Goal: Information Seeking & Learning: Learn about a topic

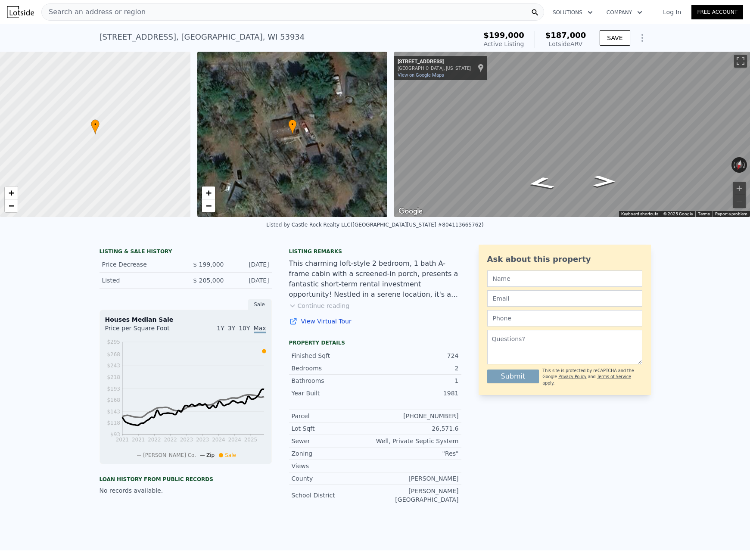
click at [123, 16] on span "Search an address or region" at bounding box center [94, 12] width 104 height 10
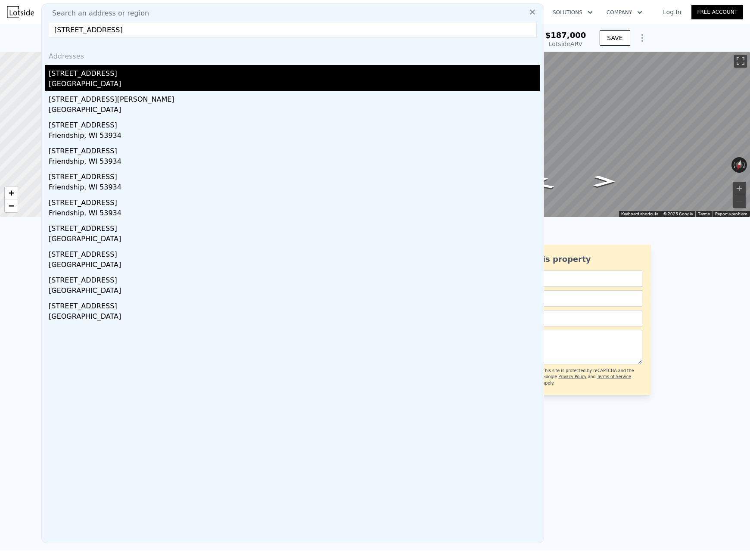
type input "[STREET_ADDRESS]"
click at [71, 78] on div "[STREET_ADDRESS]" at bounding box center [294, 72] width 491 height 14
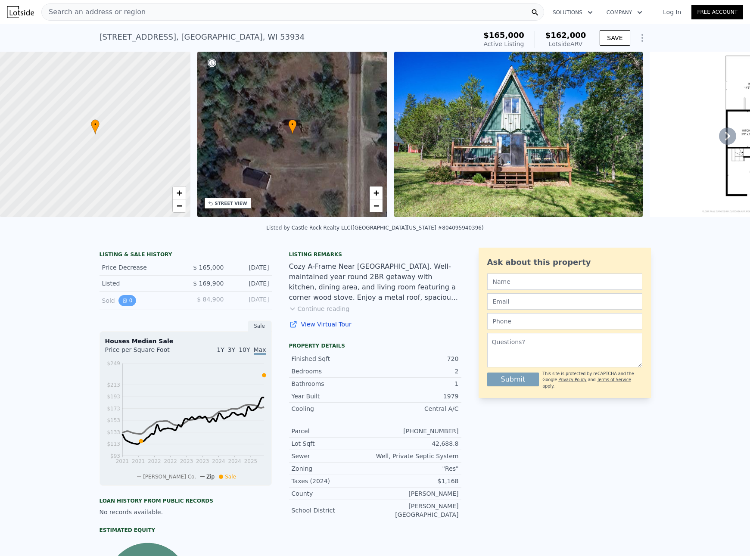
click at [128, 301] on button "0" at bounding box center [127, 300] width 18 height 11
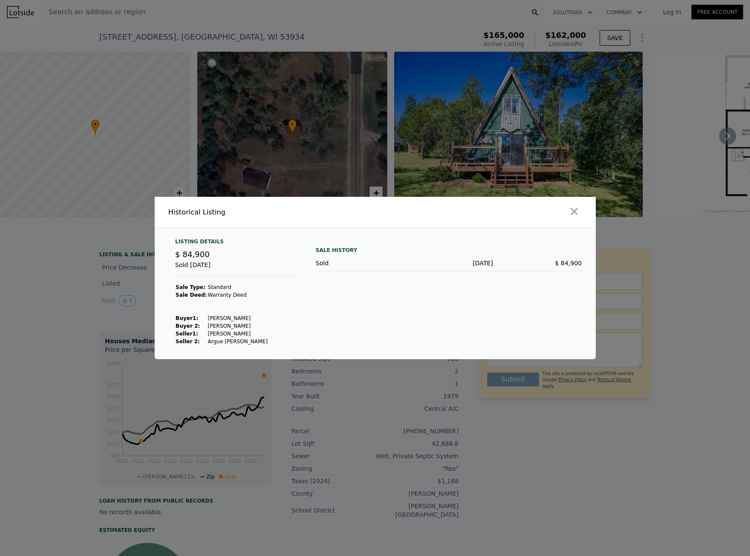
click at [59, 268] on div at bounding box center [375, 278] width 750 height 556
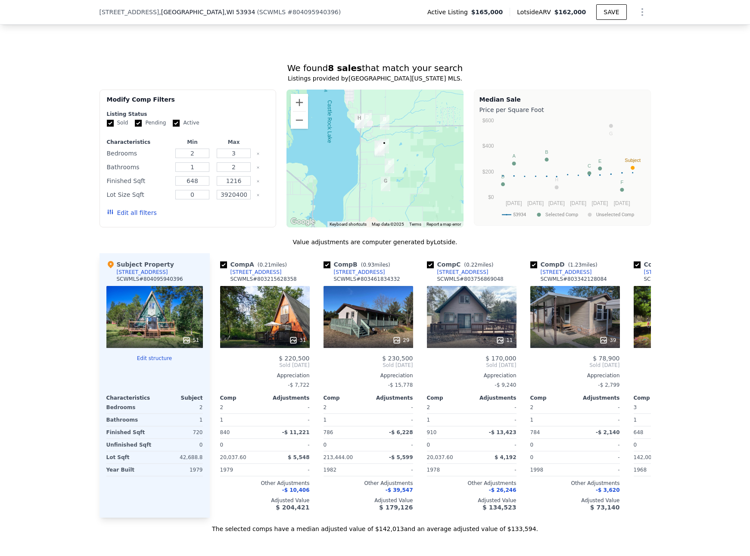
scroll to position [648, 0]
click at [302, 339] on div "31" at bounding box center [297, 339] width 17 height 9
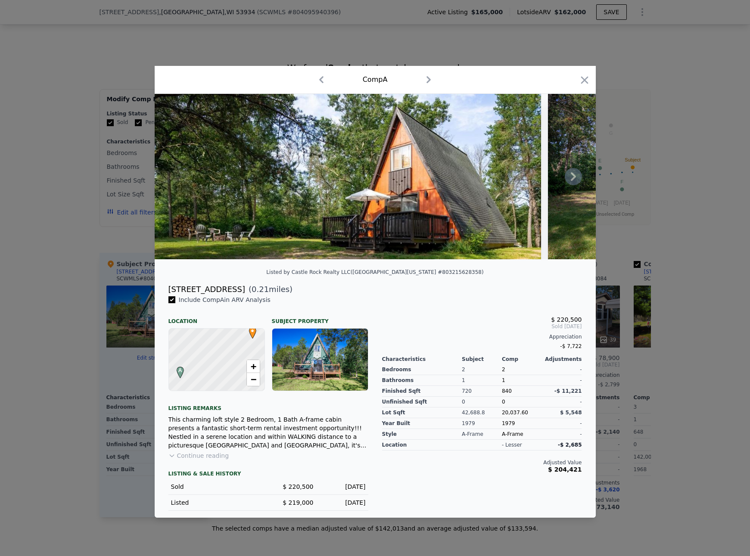
click at [575, 174] on icon at bounding box center [572, 176] width 17 height 17
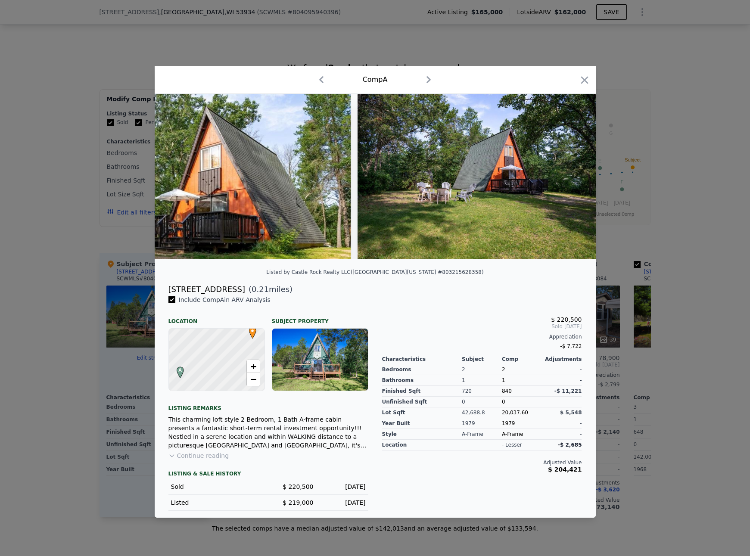
scroll to position [0, 207]
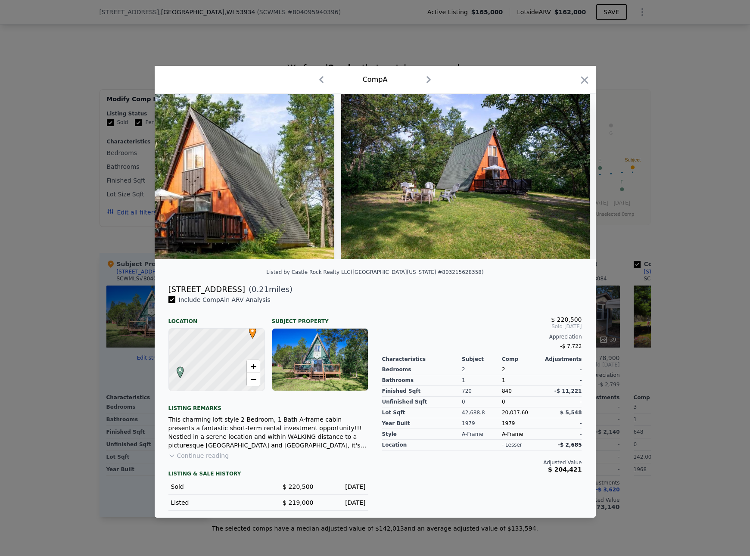
click at [575, 174] on div at bounding box center [375, 176] width 441 height 165
click at [575, 174] on icon at bounding box center [572, 176] width 17 height 17
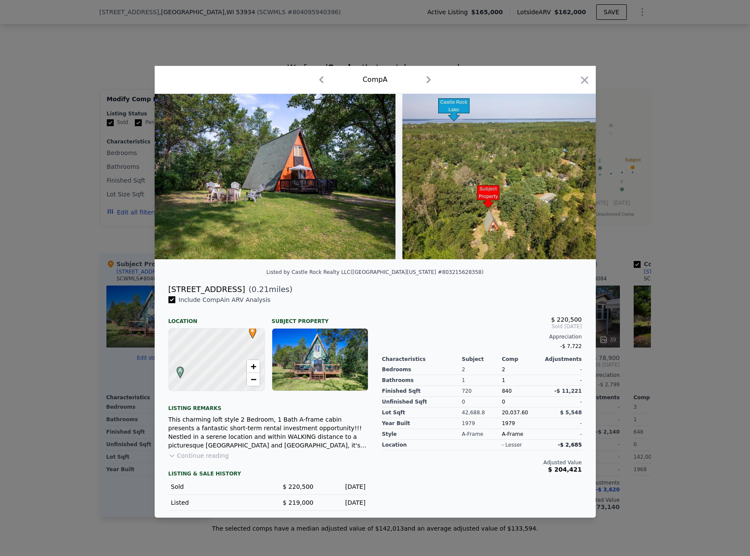
scroll to position [0, 413]
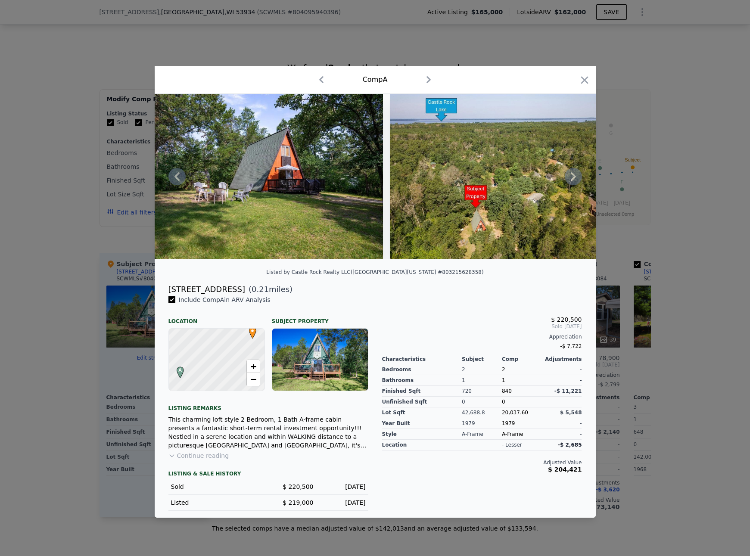
click at [569, 180] on icon at bounding box center [572, 176] width 17 height 17
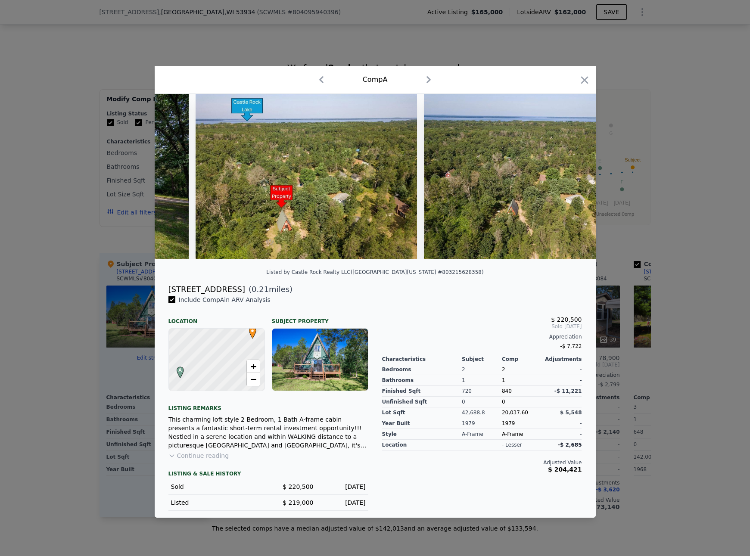
scroll to position [0, 620]
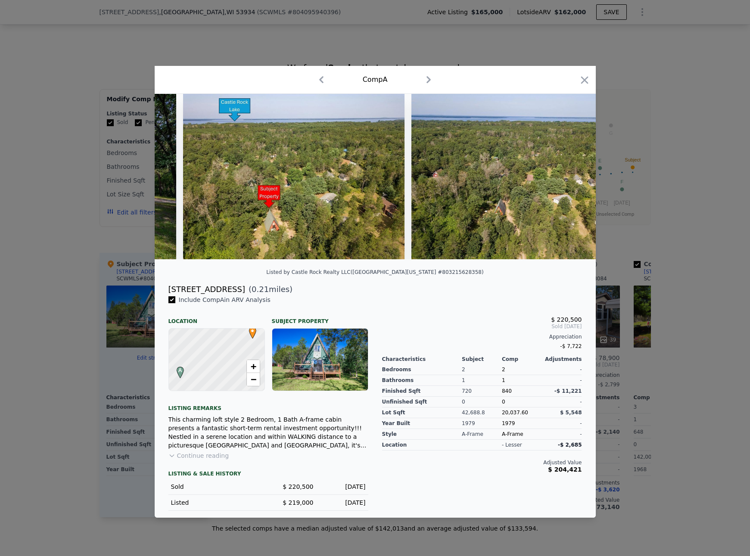
click at [569, 180] on div at bounding box center [375, 176] width 441 height 165
click at [577, 171] on icon at bounding box center [572, 176] width 17 height 17
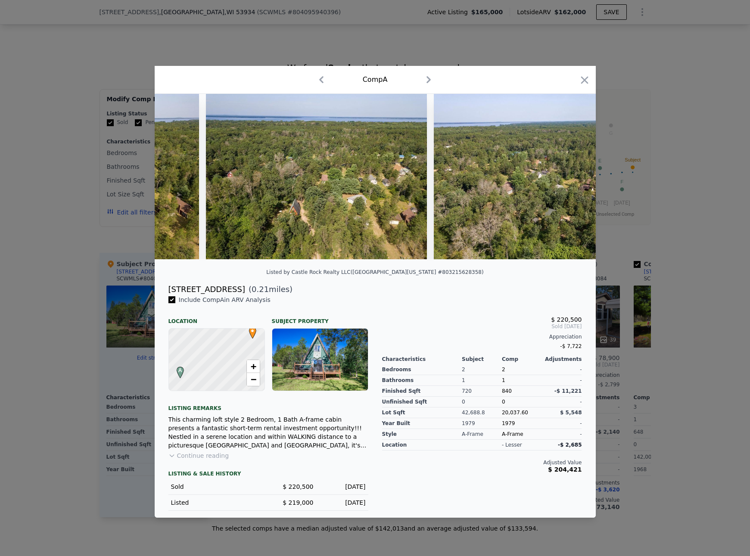
scroll to position [0, 827]
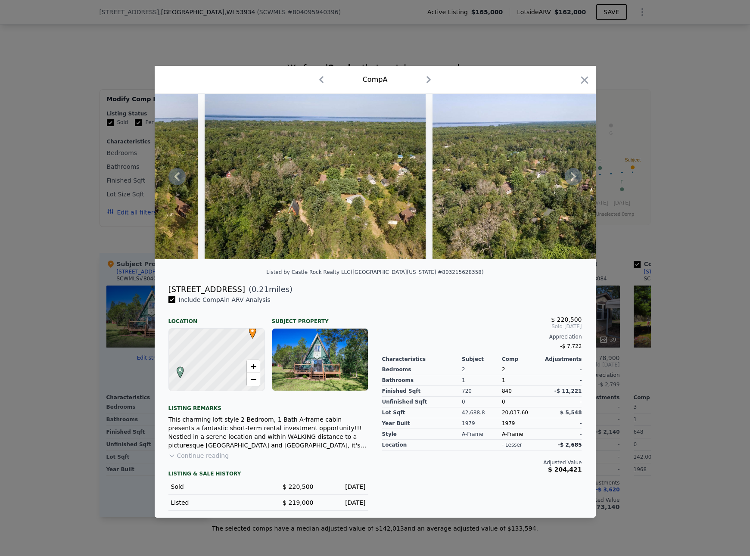
click at [574, 175] on icon at bounding box center [573, 176] width 5 height 9
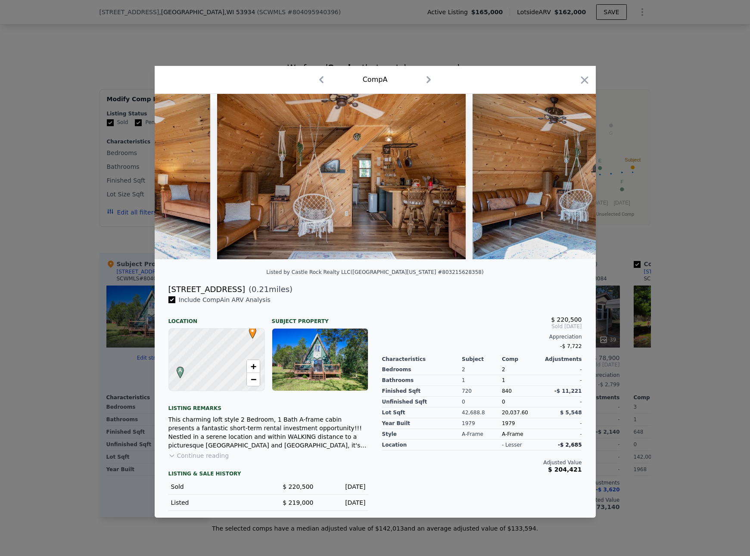
scroll to position [0, 4079]
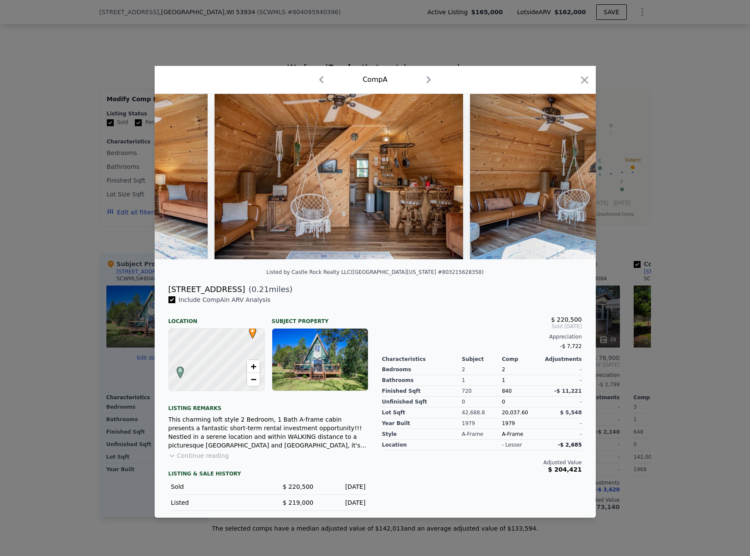
click at [29, 320] on div at bounding box center [375, 278] width 750 height 556
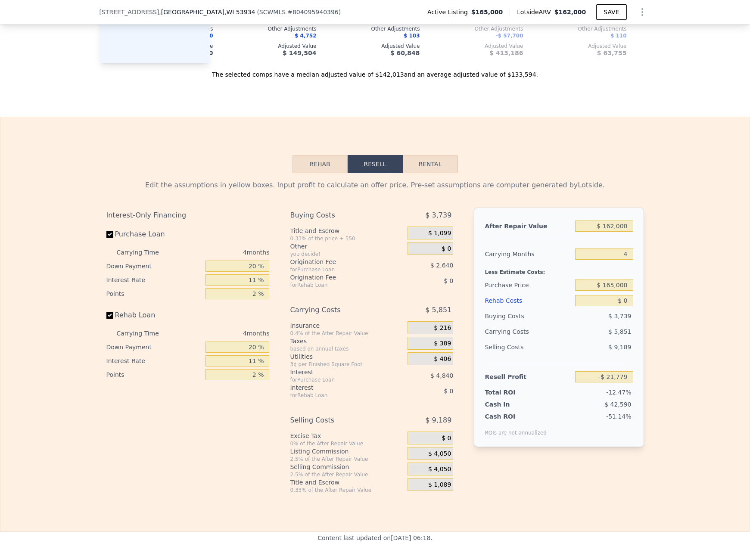
scroll to position [1103, 0]
click at [318, 161] on button "Rehab" at bounding box center [319, 163] width 55 height 18
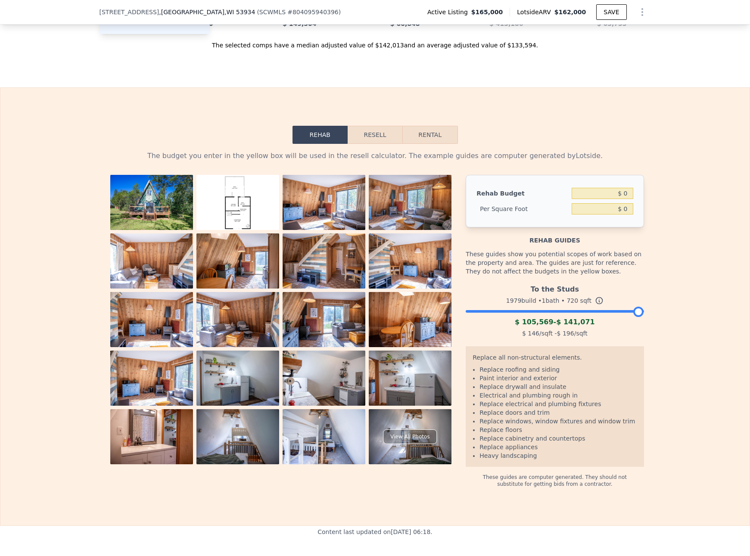
scroll to position [1129, 0]
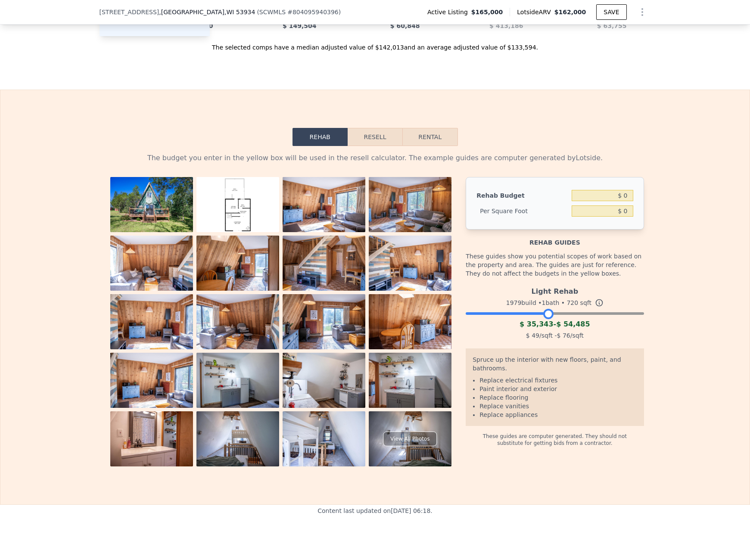
drag, startPoint x: 636, startPoint y: 313, endPoint x: 547, endPoint y: 319, distance: 89.3
click at [547, 319] on div "Light Rehab 1979 build • 1 bath • 720 sqft $ 35,343 - $ 54,485 $ 49 /sqft - $ 7…" at bounding box center [554, 312] width 178 height 59
drag, startPoint x: 628, startPoint y: 194, endPoint x: 613, endPoint y: 192, distance: 15.2
click at [613, 192] on input "$ 0" at bounding box center [601, 195] width 61 height 11
type input "$ 15,000"
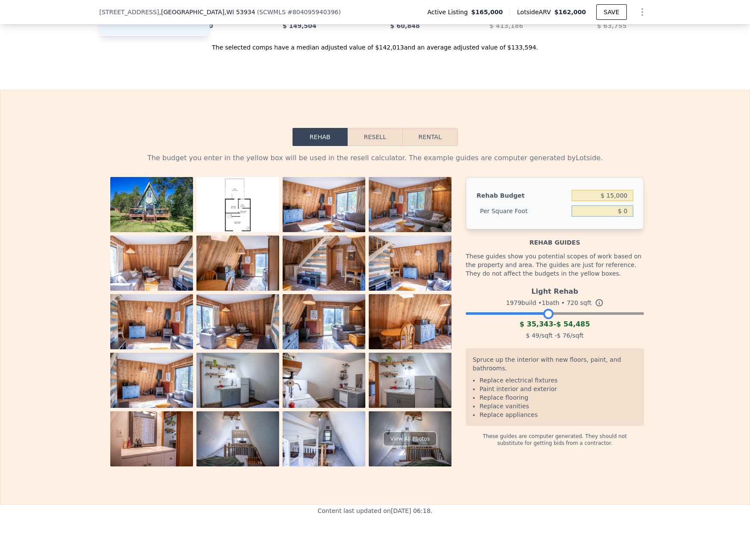
type input "$ 20.83"
click at [394, 137] on button "Resell" at bounding box center [374, 137] width 55 height 18
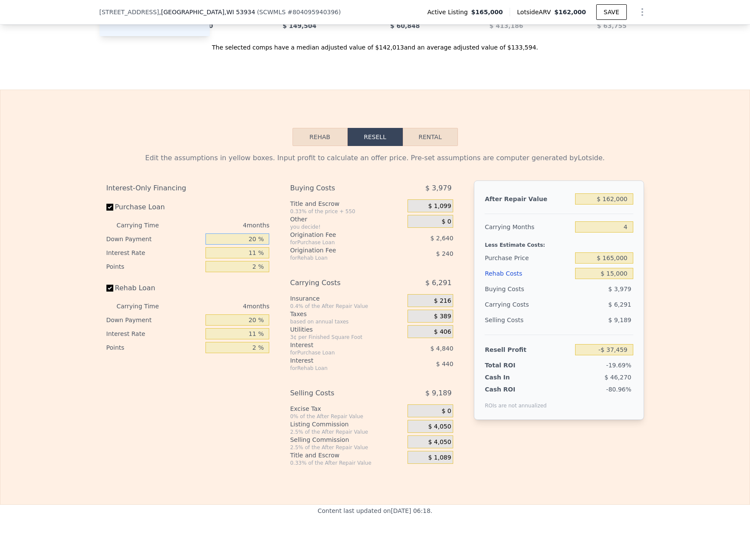
drag, startPoint x: 253, startPoint y: 239, endPoint x: 248, endPoint y: 238, distance: 4.4
click at [248, 238] on input "20 %" at bounding box center [237, 238] width 64 height 11
type input "10 %"
type input "-$ 38,393"
type input "10 %"
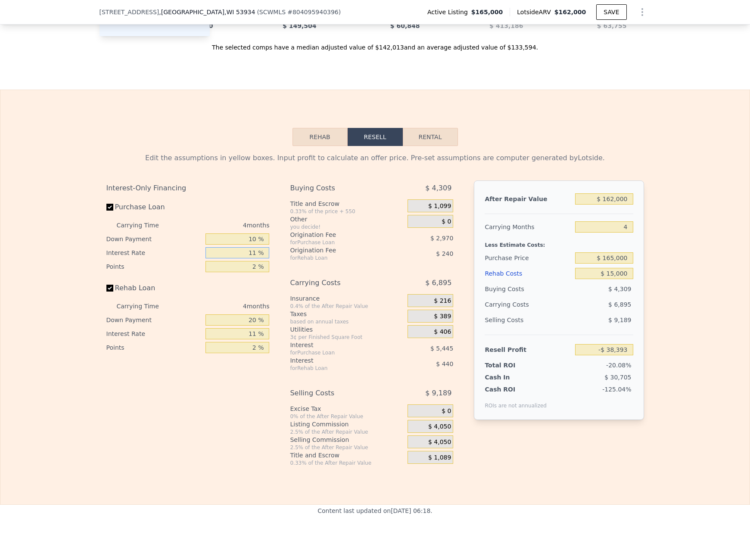
type input "7 %"
type input "-$ 36,413"
type input "7 %"
type input "0 %"
type input "-$ 33,443"
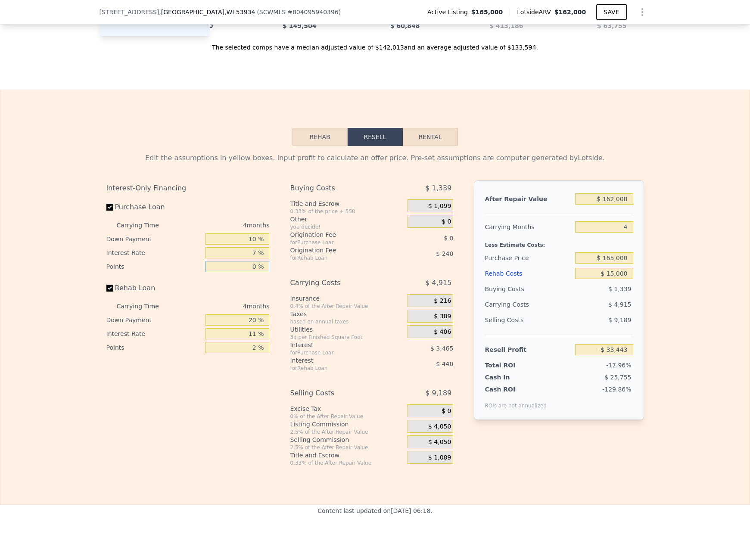
type input "0 %"
click at [112, 286] on input "Rehab Loan" at bounding box center [109, 288] width 7 height 7
checkbox input "false"
type input "-$ 32,763"
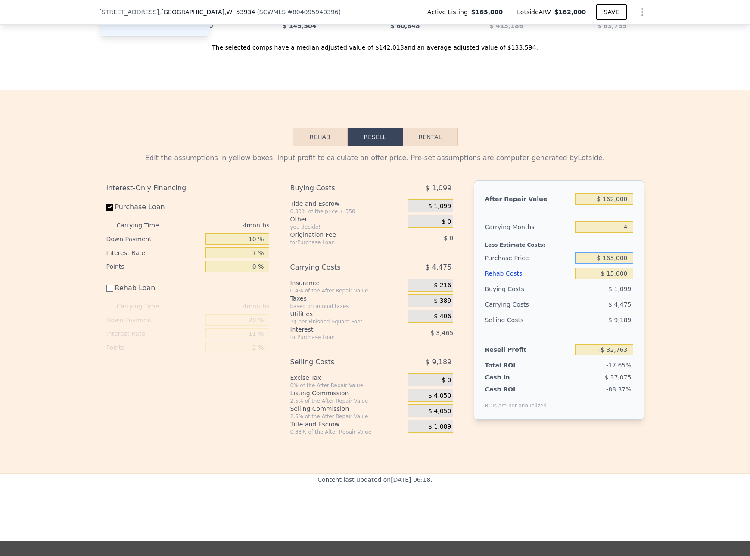
drag, startPoint x: 614, startPoint y: 256, endPoint x: 608, endPoint y: 257, distance: 6.0
click at [608, 257] on input "$ 165,000" at bounding box center [604, 257] width 58 height 11
type input "$ 135,000"
type input "-$ 2,036"
drag, startPoint x: 613, startPoint y: 198, endPoint x: 608, endPoint y: 198, distance: 4.8
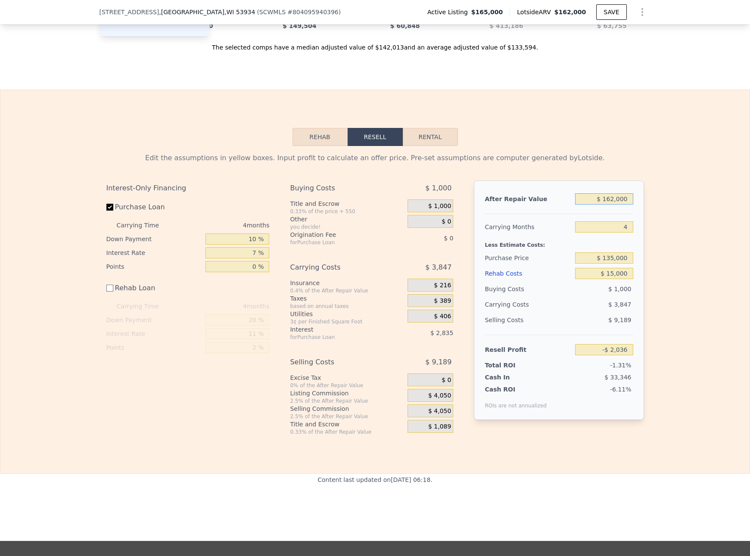
click at [608, 198] on input "$ 162,000" at bounding box center [604, 198] width 58 height 11
type input "$ 18,000"
type input "-$ 138,165"
type input "$ 185,000"
type input "$ 19,706"
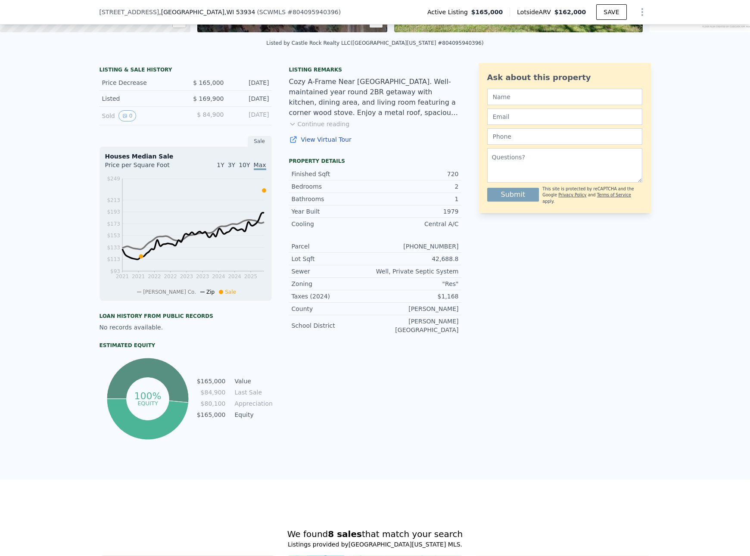
scroll to position [0, 0]
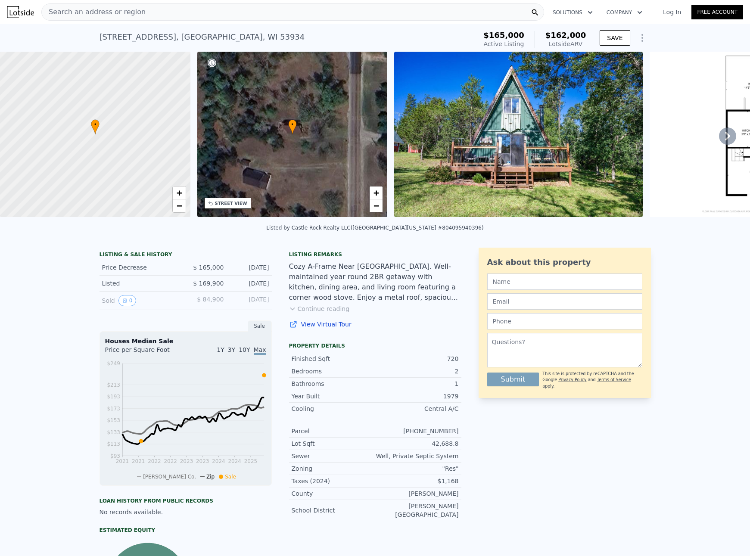
type input "$ 185,000"
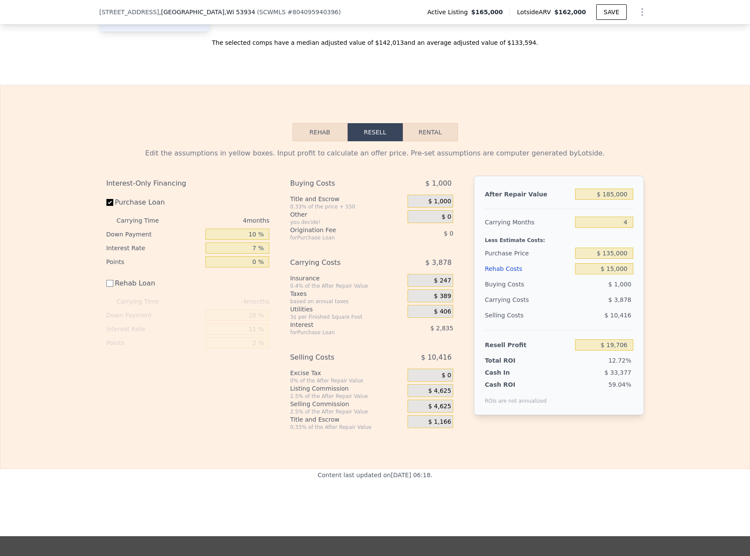
scroll to position [1094, 0]
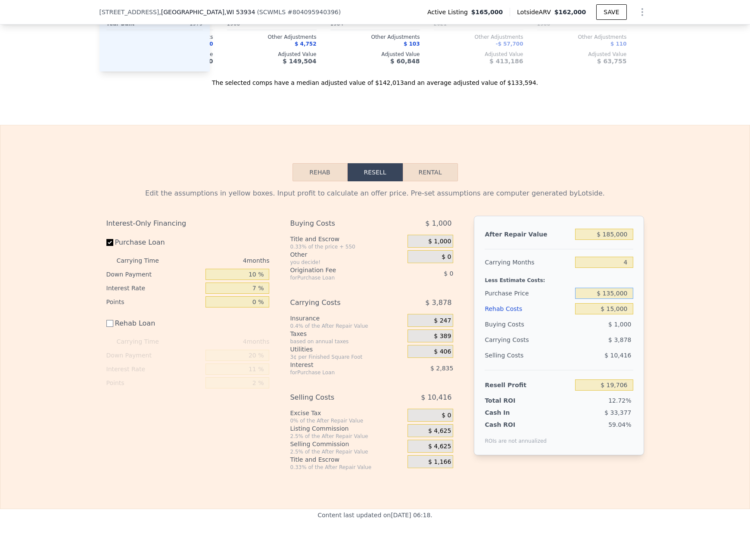
drag, startPoint x: 608, startPoint y: 294, endPoint x: 627, endPoint y: 292, distance: 19.9
click at [627, 292] on input "$ 135,000" at bounding box center [604, 293] width 58 height 11
type input "$ 84,900"
type input "$ 71,025"
type input "$ 4"
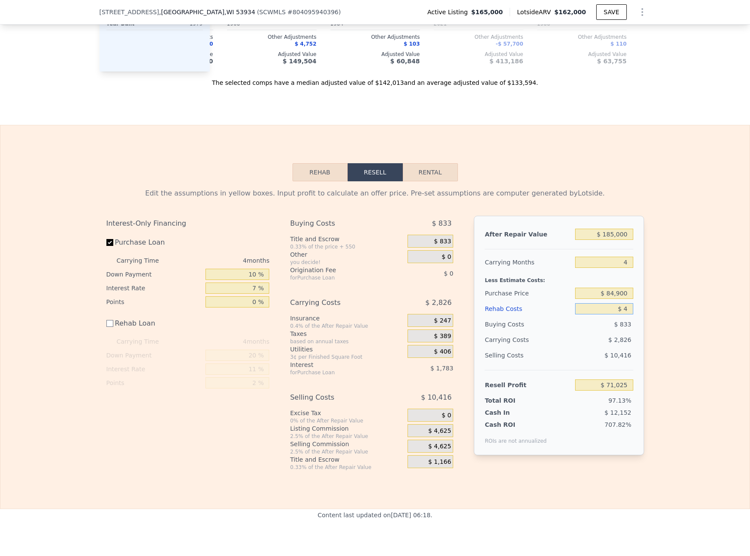
type input "$ 86,021"
type input "$ 40"
type input "$ 85,985"
type input "$ 400"
type input "$ 85,625"
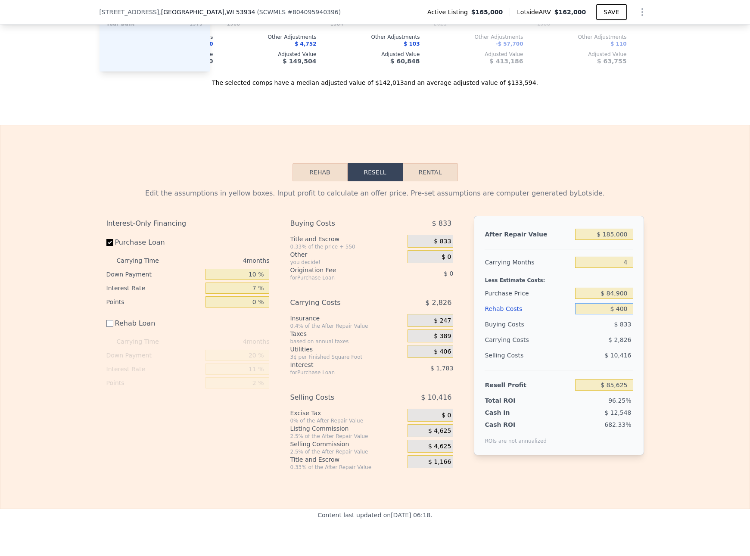
type input "$ 4,000"
type input "$ 82,025"
type input "$ 40,000"
type input "$ 46,025"
type input "$ 40,000"
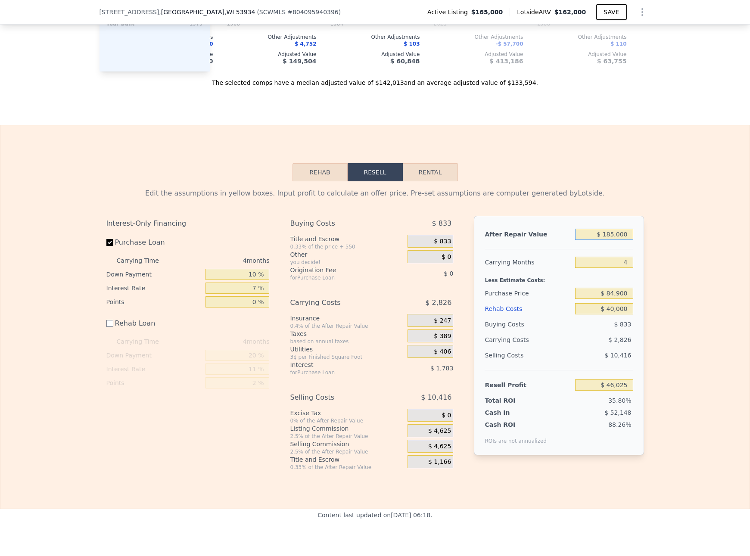
click at [612, 233] on input "$ 185,000" at bounding box center [604, 234] width 58 height 11
type input "$ 15,000"
type input "-$ 114,682"
type input "$ 135,000"
type input "-$ 1,242"
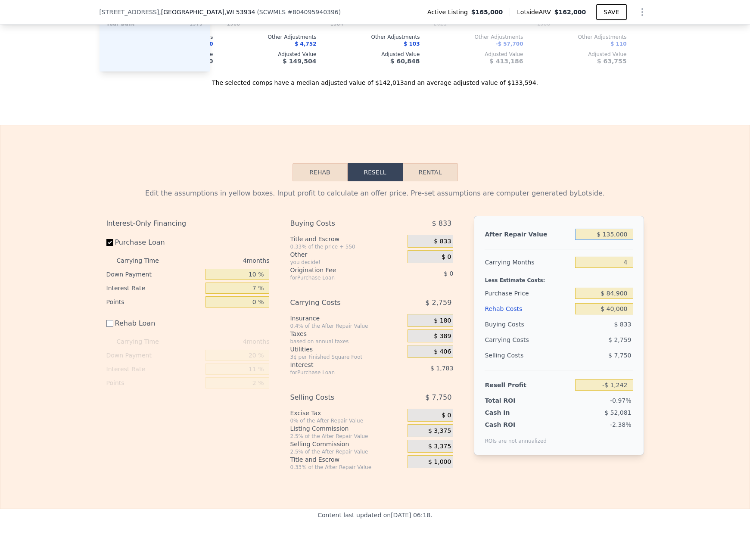
type input "$ 135,000"
drag, startPoint x: 614, startPoint y: 308, endPoint x: 608, endPoint y: 308, distance: 6.5
click at [608, 308] on input "$ 40,000" at bounding box center [604, 308] width 58 height 11
type input "$ 2,000"
type input "$ 36,758"
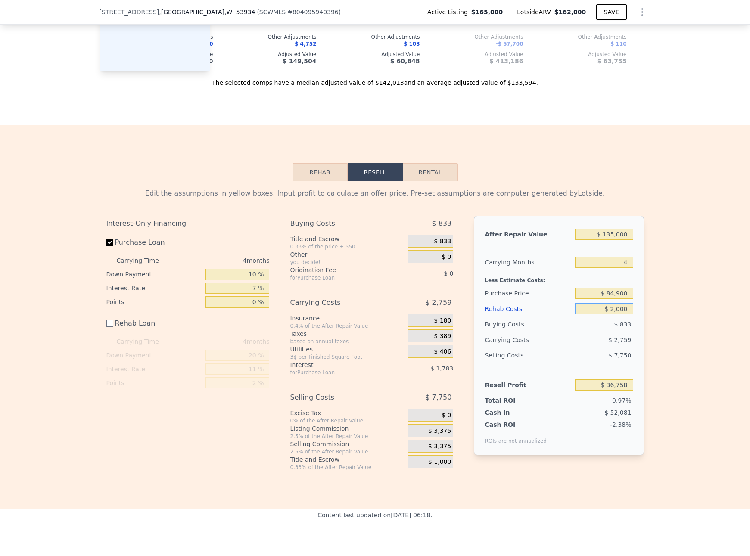
type input "$ 20,000"
type input "$ 18,758"
type input "$ 20,000"
drag, startPoint x: 257, startPoint y: 288, endPoint x: 238, endPoint y: 287, distance: 19.8
click at [238, 287] on input "7 %" at bounding box center [237, 287] width 64 height 11
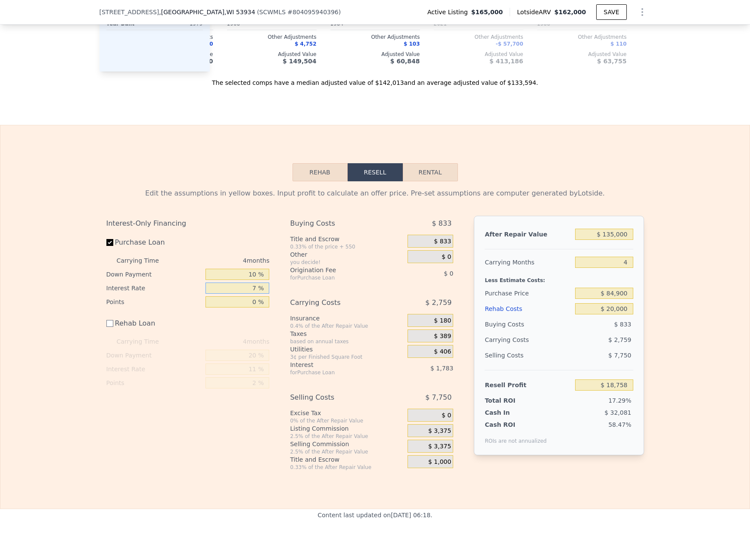
type input "5 %"
type input "$ 19,270"
type input "5 %"
drag, startPoint x: 614, startPoint y: 307, endPoint x: 622, endPoint y: 306, distance: 8.3
click at [614, 307] on input "$ 20,000" at bounding box center [604, 308] width 58 height 11
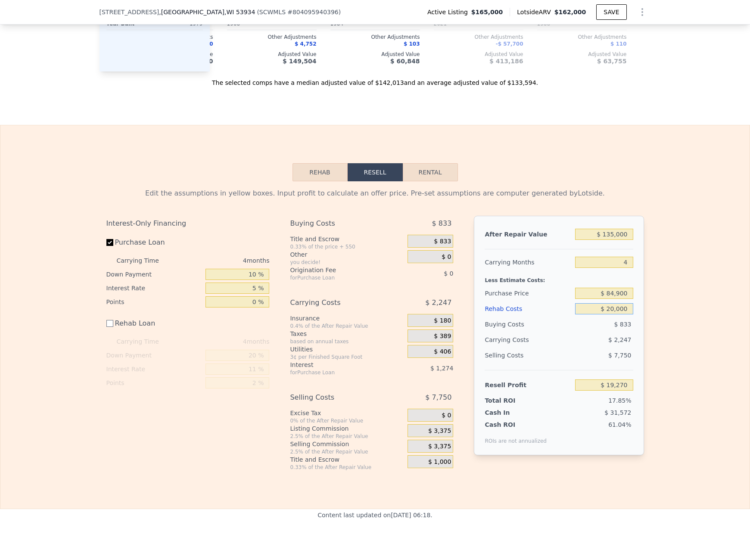
type input "$ 2,000"
type input "$ 37,270"
type input "$ 25,000"
type input "$ 14,270"
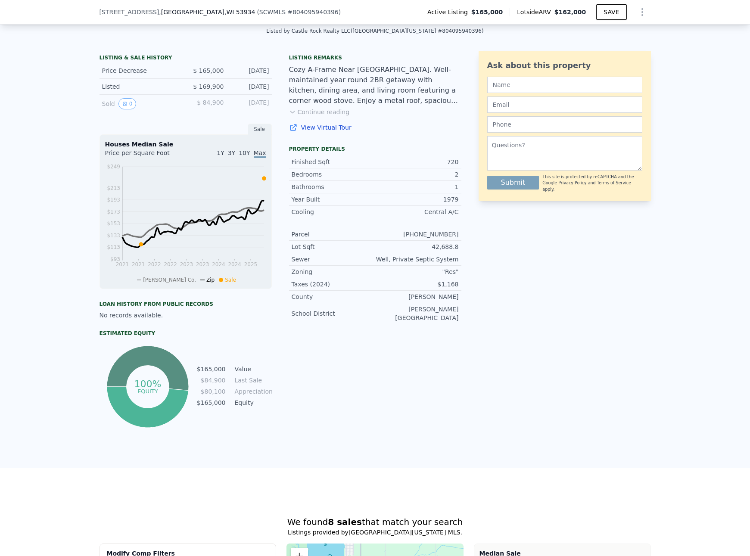
scroll to position [212, 0]
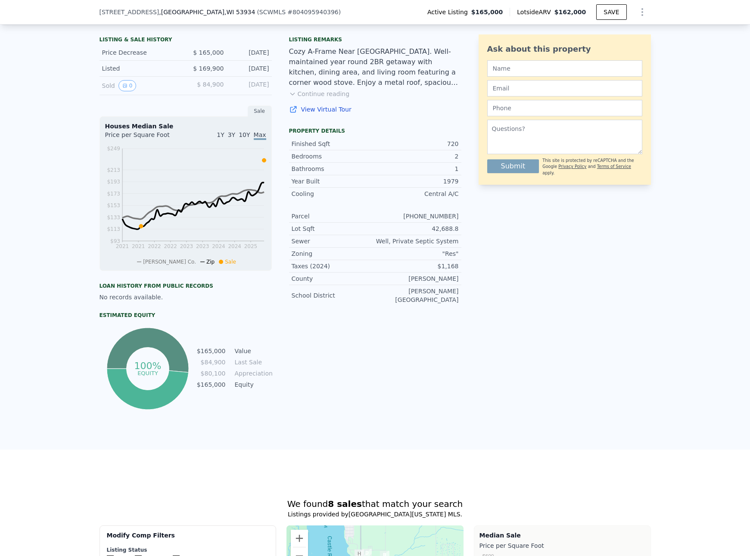
type input "$ 25,000"
click at [303, 94] on button "Continue reading" at bounding box center [319, 94] width 61 height 9
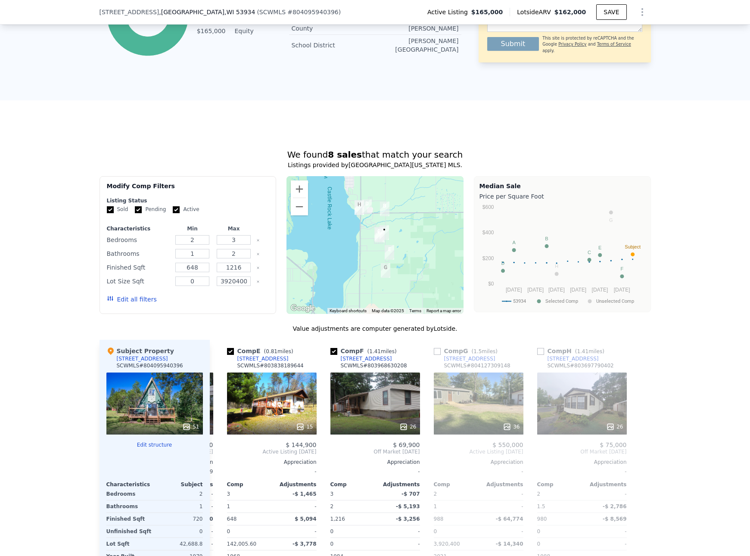
scroll to position [569, 0]
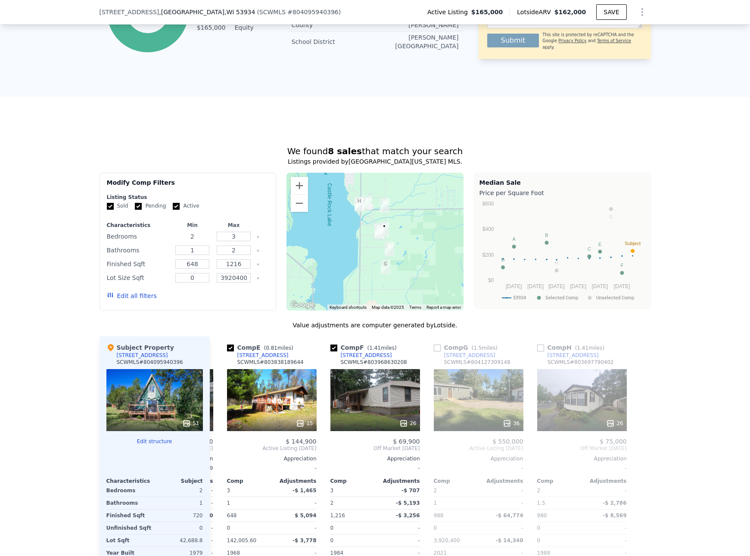
drag, startPoint x: 198, startPoint y: 230, endPoint x: 160, endPoint y: 225, distance: 37.8
click at [160, 230] on div "Bedrooms 2 3" at bounding box center [188, 236] width 162 height 12
type input "1"
type input "2"
type input "1"
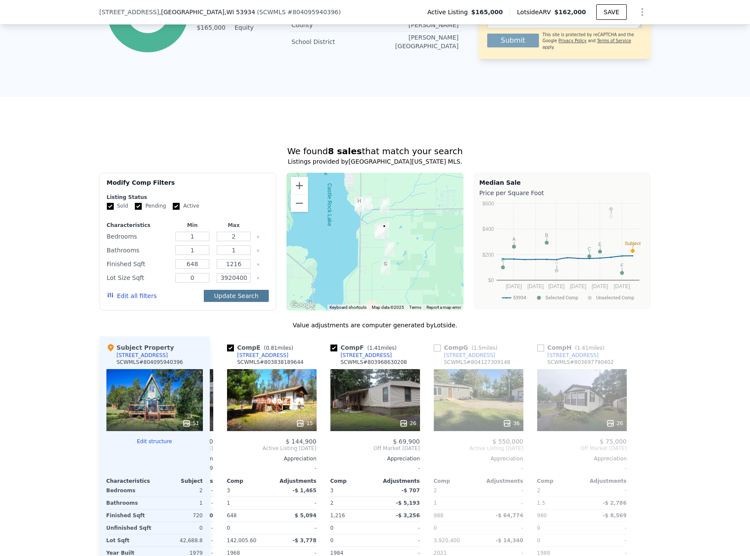
click at [235, 293] on button "Update Search" at bounding box center [236, 296] width 65 height 12
checkbox input "false"
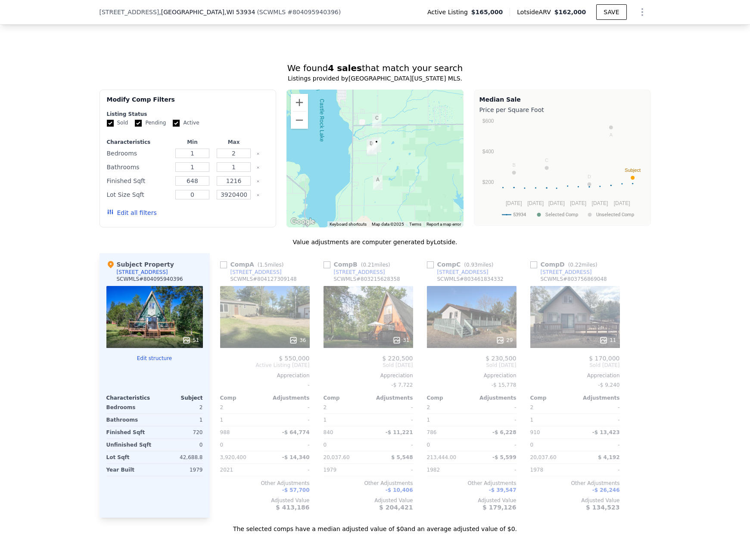
scroll to position [651, 0]
drag, startPoint x: 233, startPoint y: 149, endPoint x: 228, endPoint y: 149, distance: 4.3
click at [229, 149] on input "2" at bounding box center [234, 153] width 34 height 9
click at [239, 208] on button "Update Search" at bounding box center [236, 214] width 65 height 12
drag, startPoint x: 237, startPoint y: 150, endPoint x: 225, endPoint y: 148, distance: 12.7
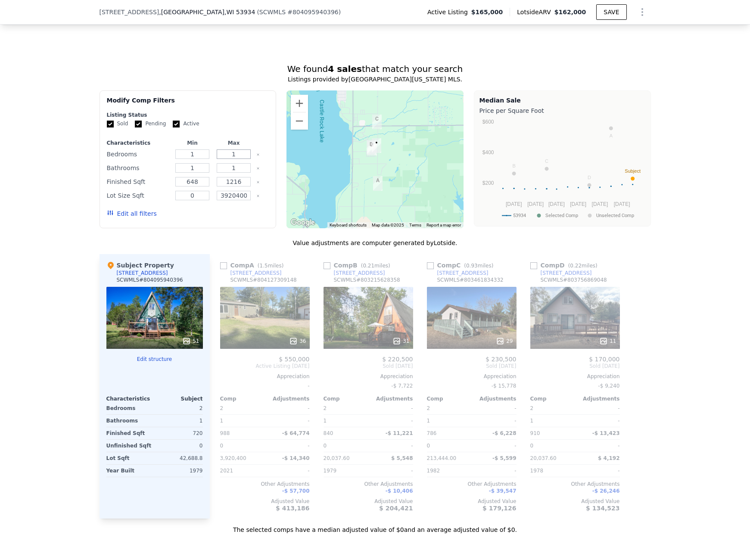
click at [225, 149] on input "1" at bounding box center [234, 153] width 34 height 9
type input "2"
drag, startPoint x: 234, startPoint y: 164, endPoint x: 224, endPoint y: 164, distance: 9.9
click at [224, 164] on input "1" at bounding box center [234, 167] width 34 height 9
type input "2"
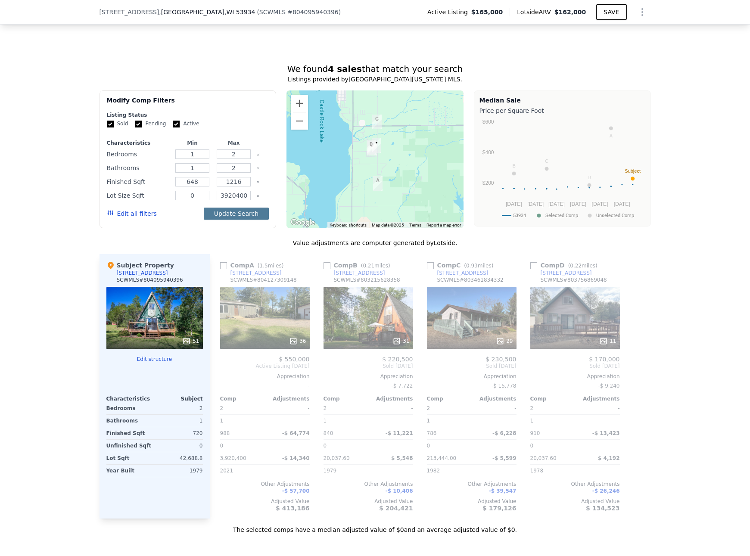
click at [233, 208] on button "Update Search" at bounding box center [236, 214] width 65 height 12
drag, startPoint x: 237, startPoint y: 152, endPoint x: 220, endPoint y: 149, distance: 17.1
click at [220, 149] on input "2" at bounding box center [234, 153] width 34 height 9
type input "3"
click at [234, 210] on button "Update Search" at bounding box center [236, 214] width 65 height 12
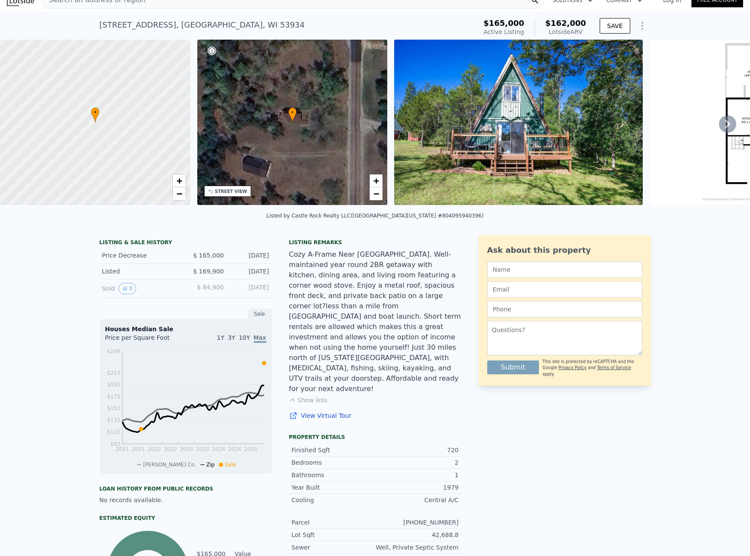
scroll to position [0, 0]
